Goal: Navigation & Orientation: Find specific page/section

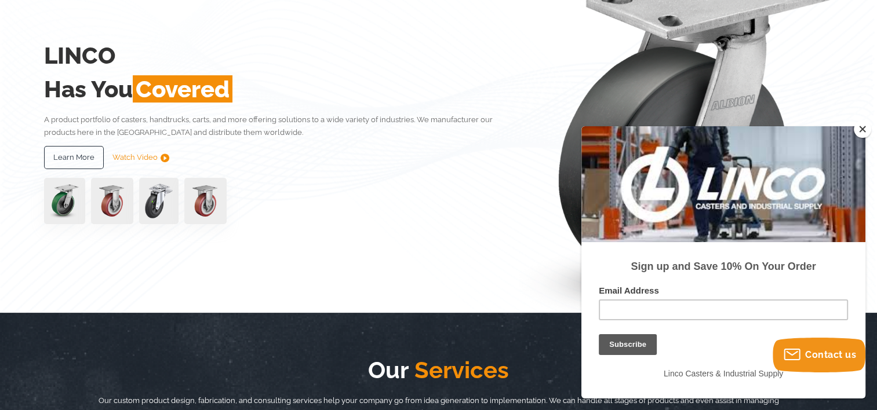
scroll to position [148, 0]
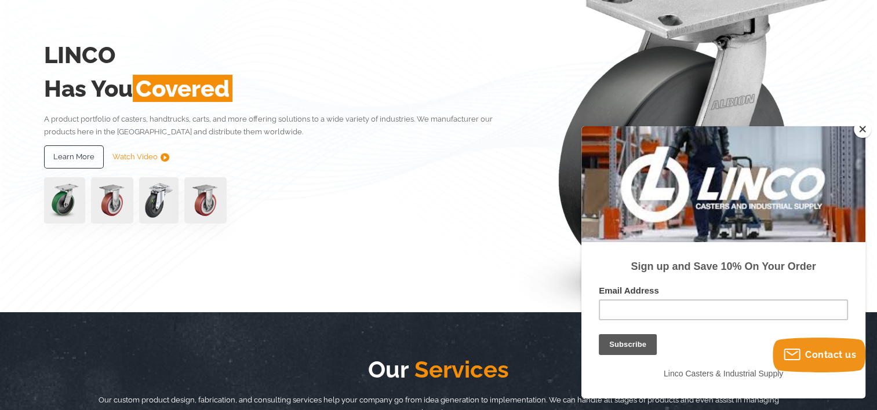
click at [864, 129] on button "Close" at bounding box center [862, 129] width 17 height 17
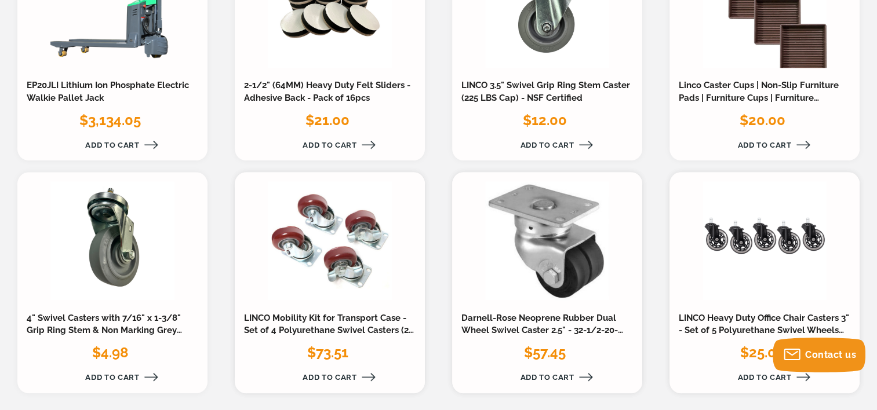
scroll to position [1163, 0]
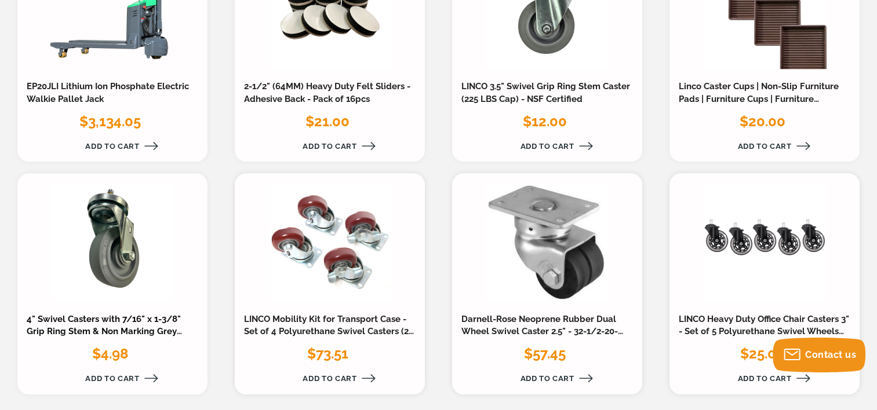
click at [125, 314] on link "4" Swivel Casters with 7/16" x 1-3/8" Grip Ring Stem & Non Marking Grey Rubber …" at bounding box center [104, 332] width 155 height 36
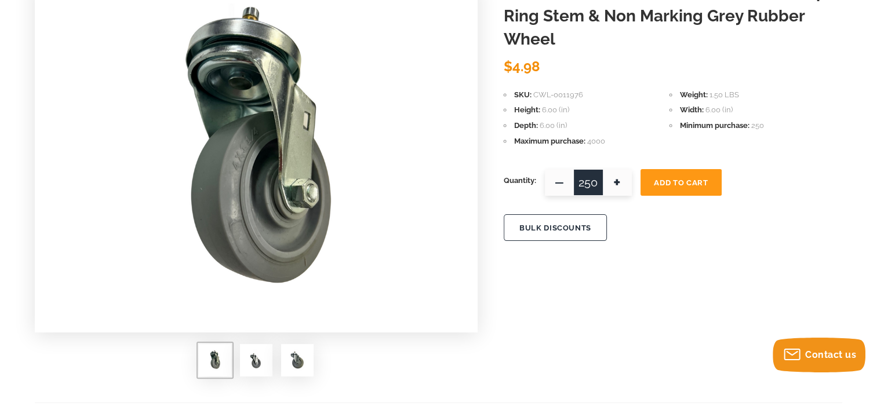
scroll to position [179, 0]
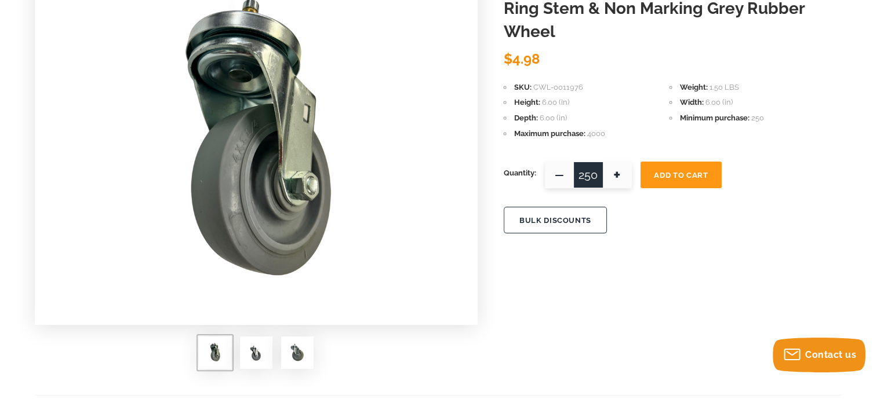
click at [257, 357] on img at bounding box center [256, 352] width 23 height 23
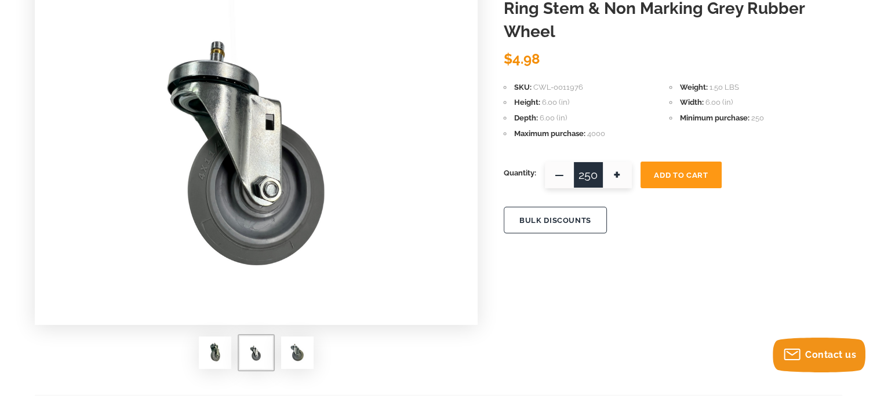
click at [300, 345] on img at bounding box center [297, 352] width 23 height 23
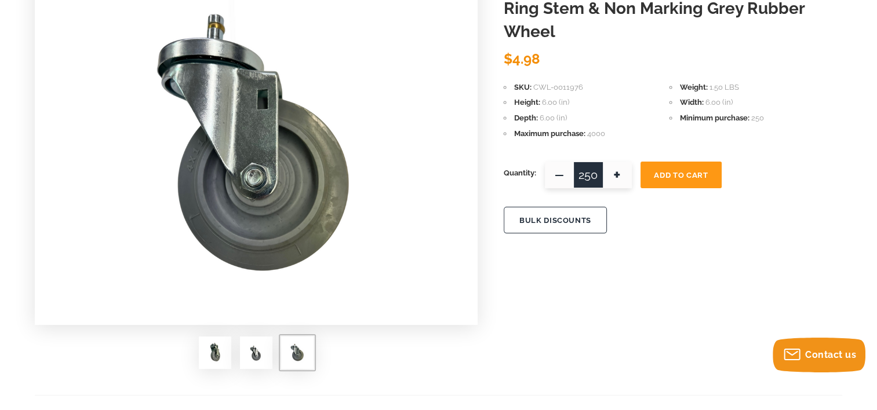
click at [259, 352] on img at bounding box center [256, 352] width 23 height 23
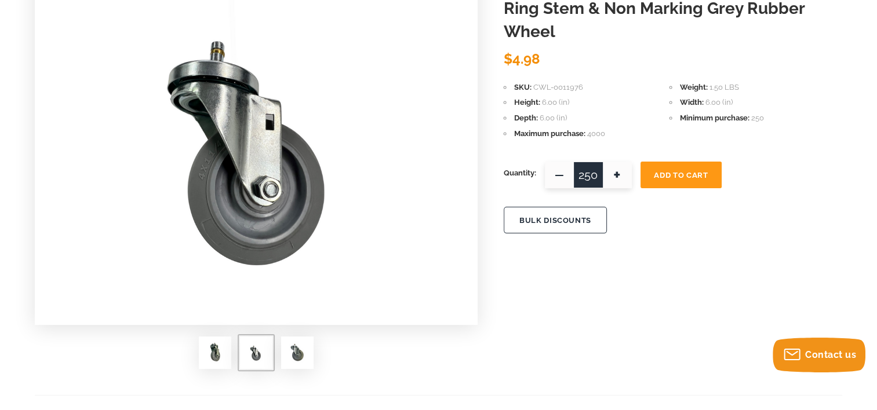
click at [213, 356] on img at bounding box center [214, 352] width 23 height 23
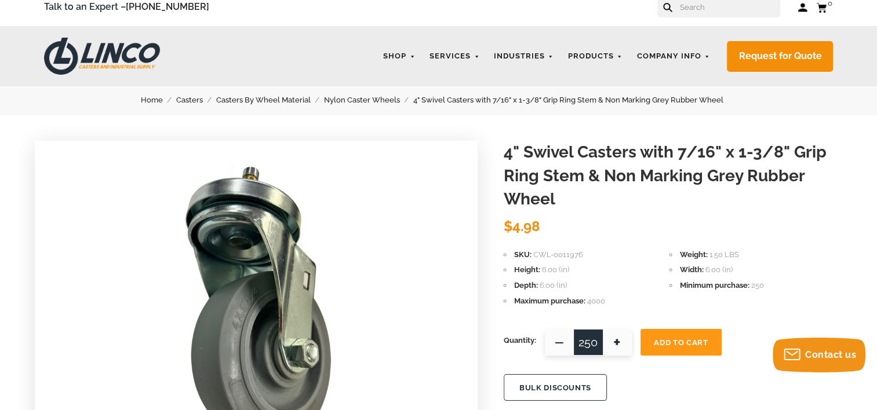
scroll to position [0, 0]
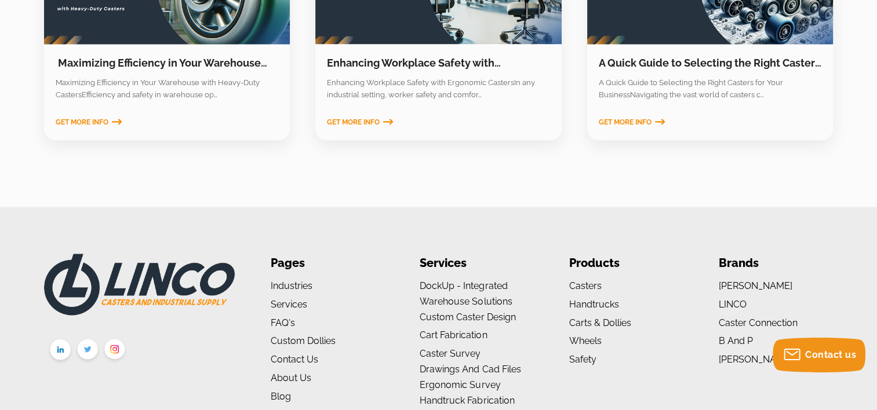
scroll to position [1947, 0]
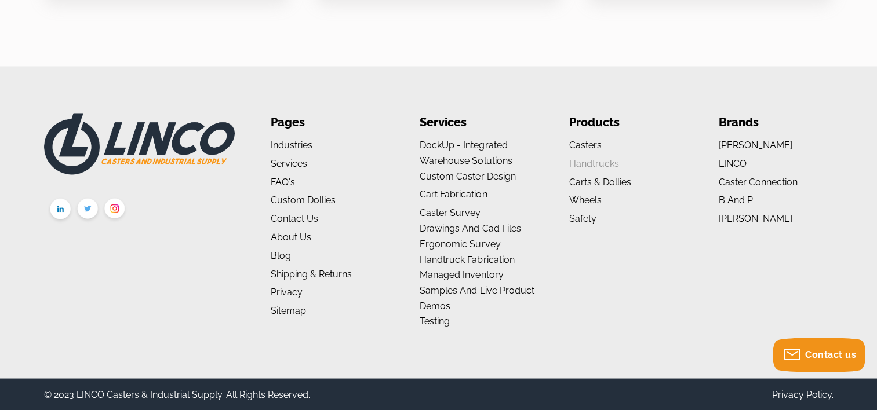
click at [588, 162] on link "Handtrucks" at bounding box center [594, 163] width 50 height 11
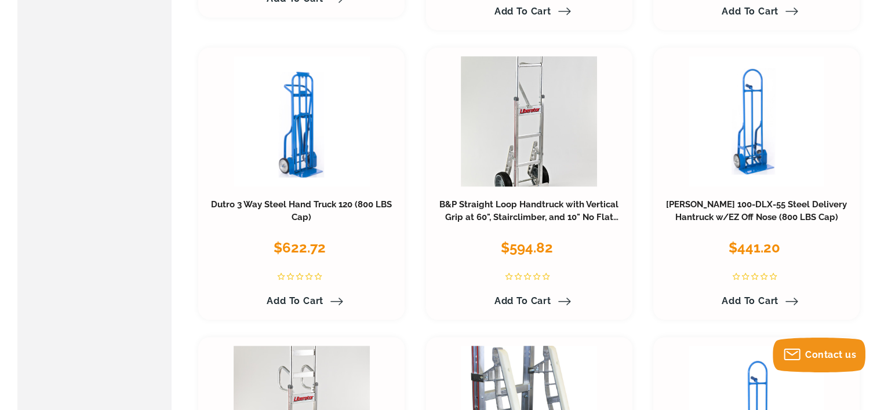
scroll to position [584, 0]
